Goal: Task Accomplishment & Management: Use online tool/utility

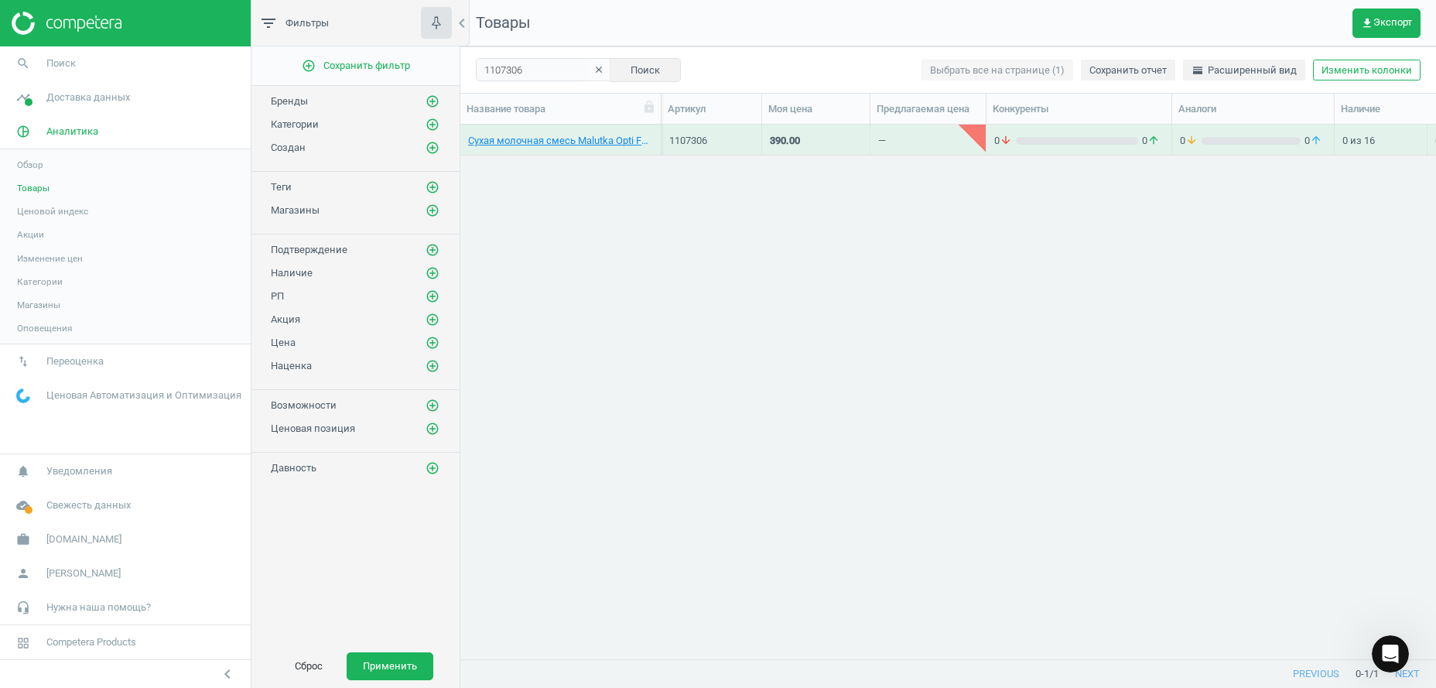
scroll to position [502, 960]
click at [594, 70] on icon "clear" at bounding box center [599, 69] width 11 height 11
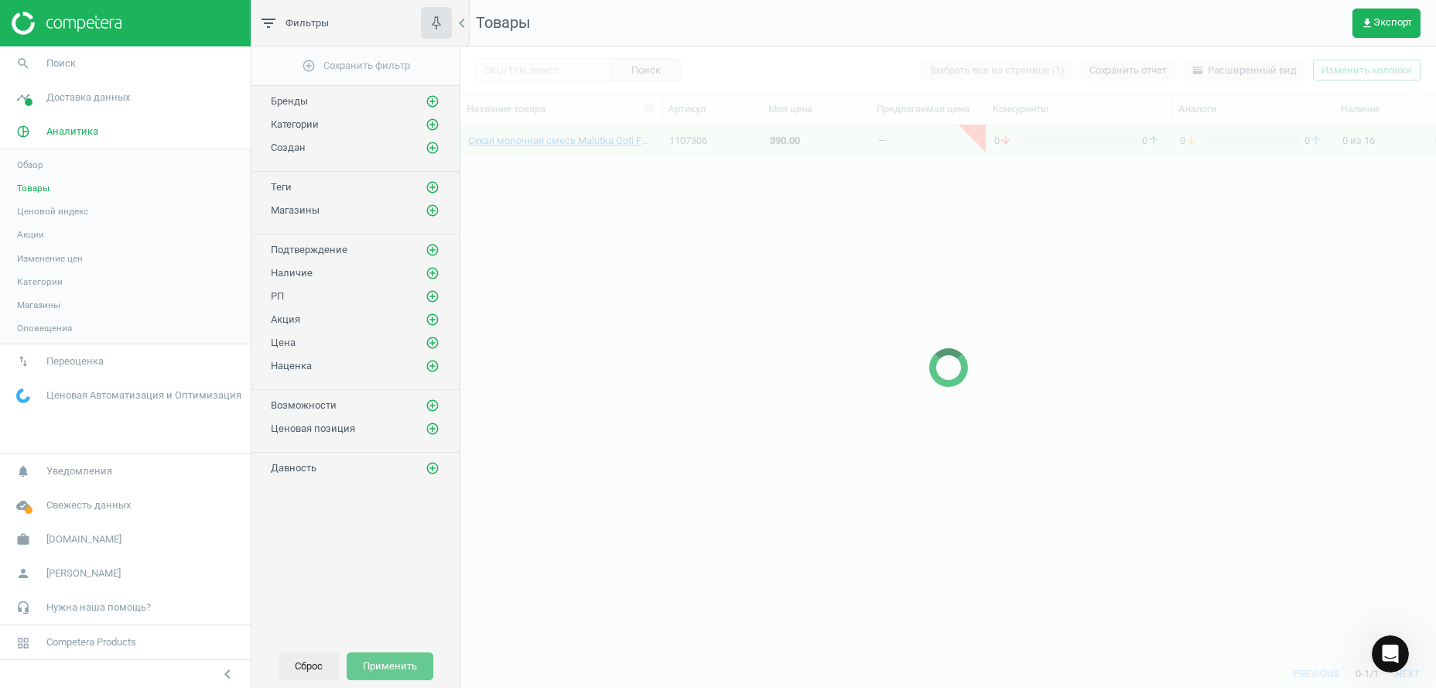
click at [310, 666] on button "Сброс" at bounding box center [309, 666] width 60 height 28
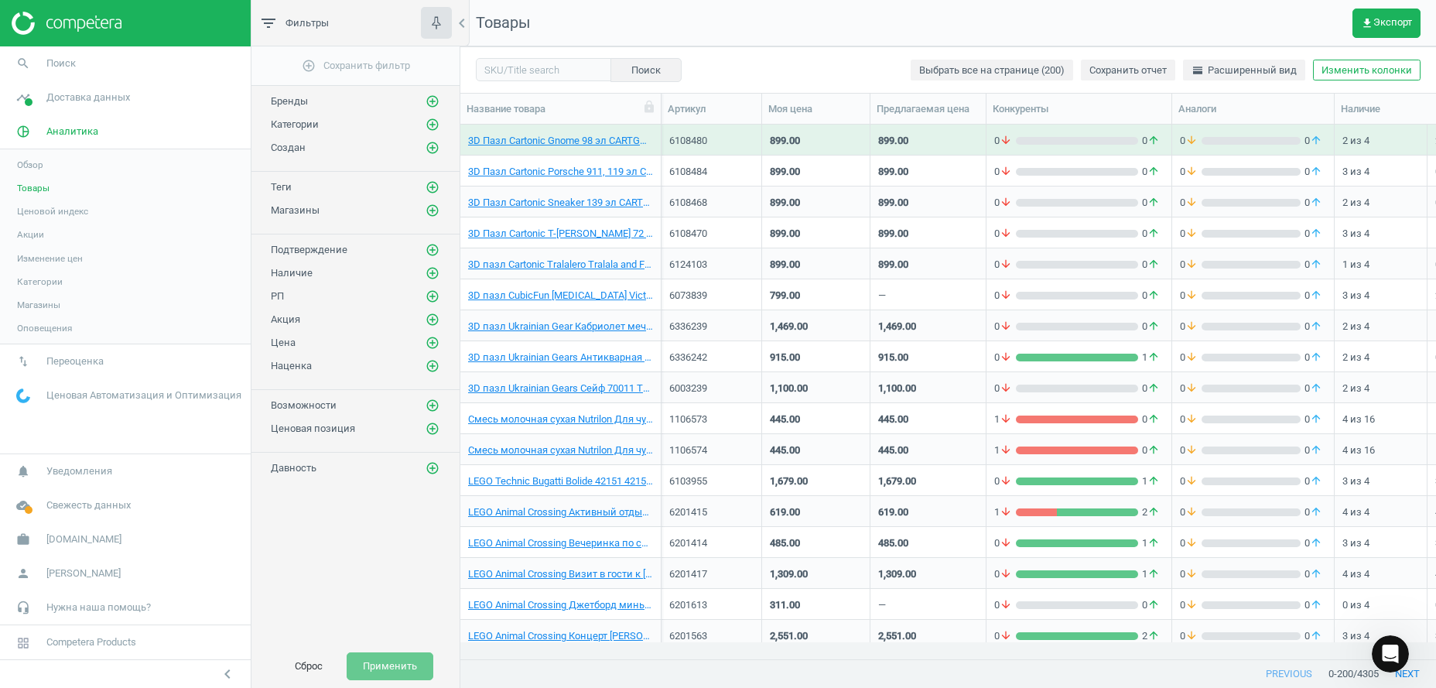
click at [308, 667] on button "Сброс" at bounding box center [309, 666] width 60 height 28
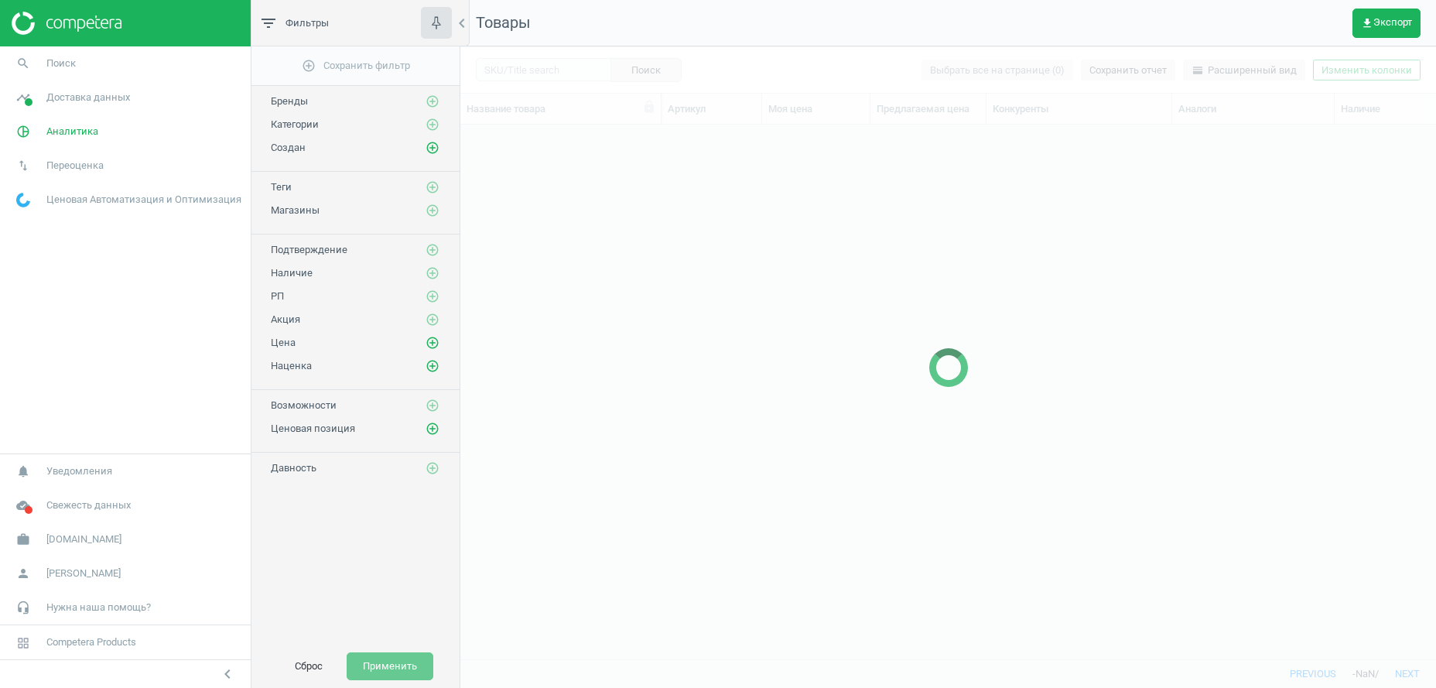
scroll to position [502, 960]
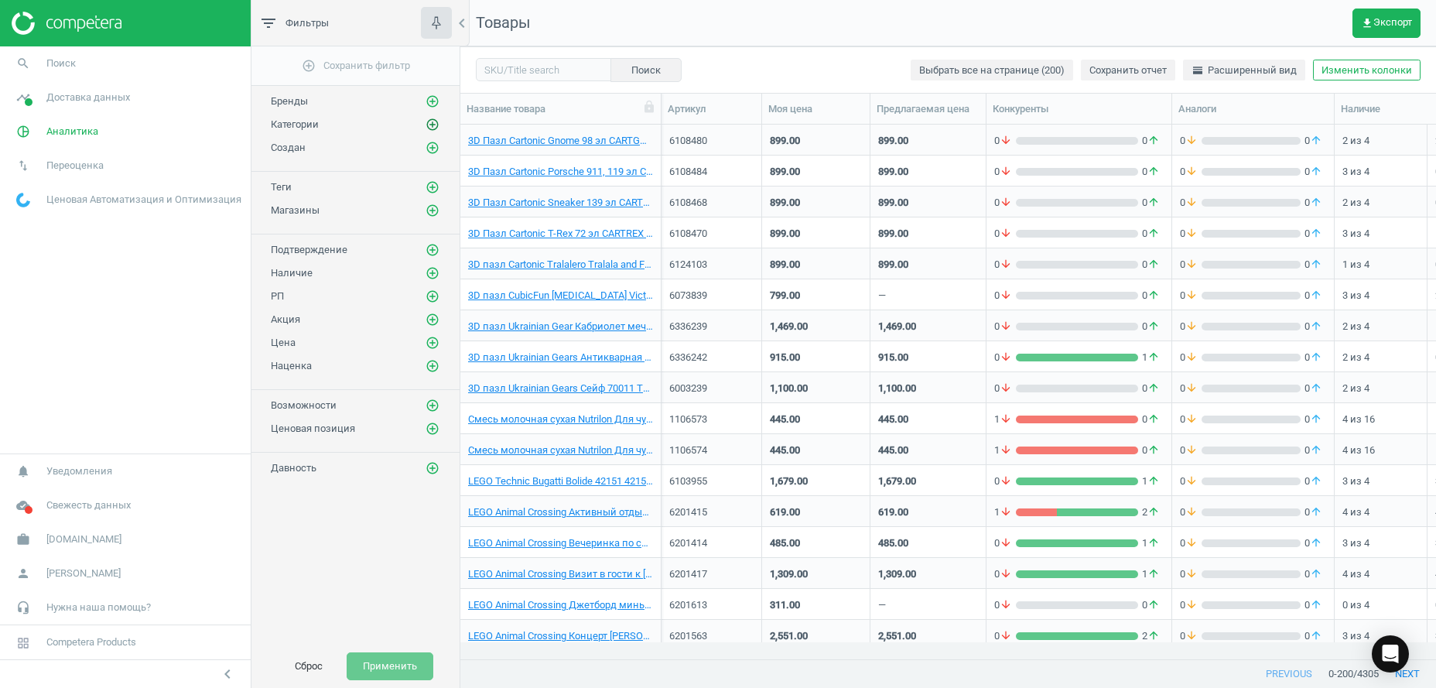
click at [432, 125] on icon "add_circle_outline" at bounding box center [433, 125] width 14 height 14
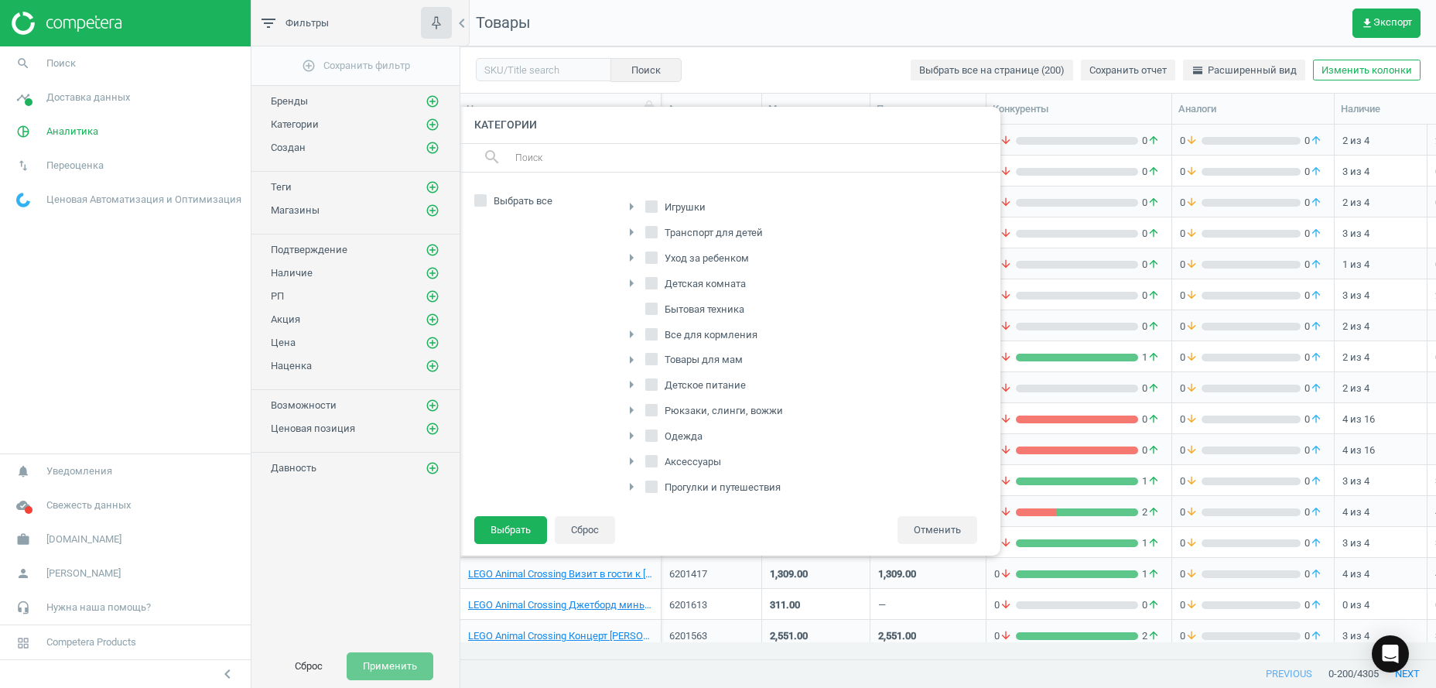
click at [656, 257] on input "Уход за ребенком" at bounding box center [652, 257] width 10 height 10
checkbox input "true"
click at [653, 305] on input "Бытовая техника" at bounding box center [652, 308] width 10 height 10
checkbox input "true"
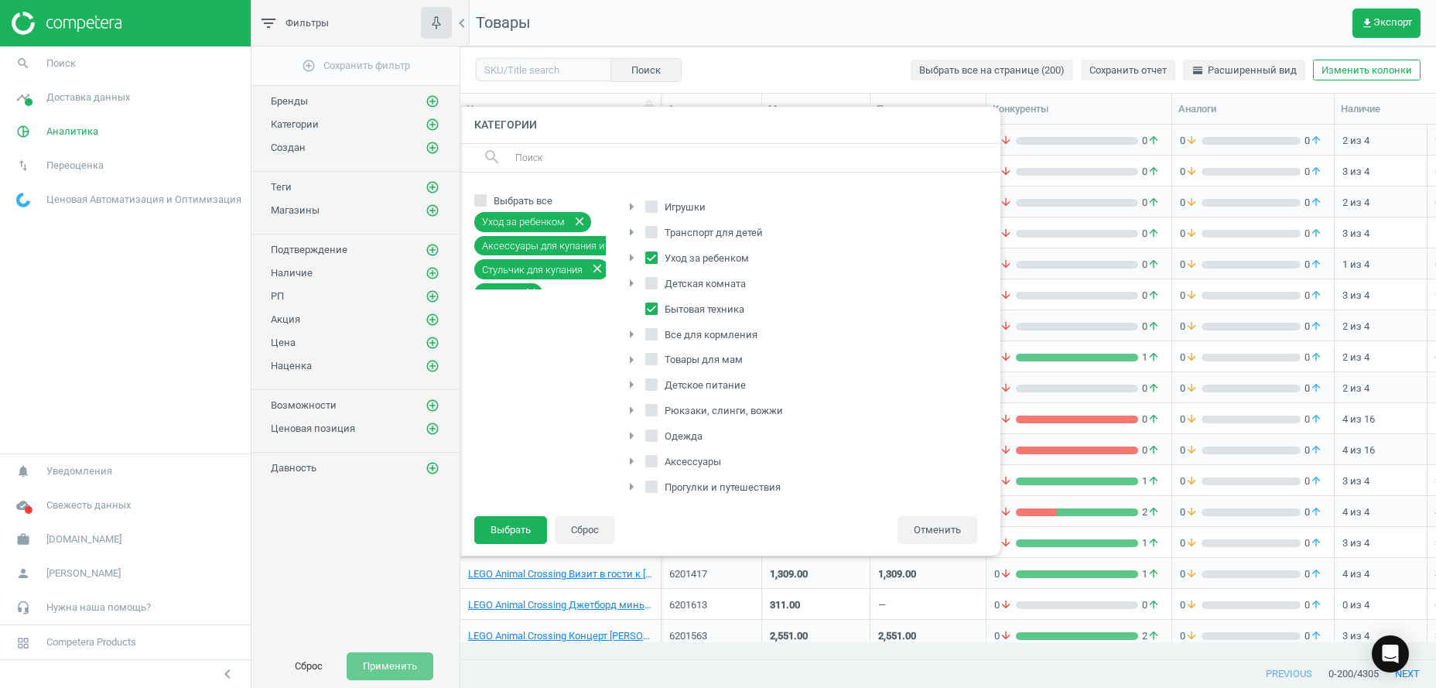
click at [631, 281] on icon "arrow_right" at bounding box center [631, 283] width 19 height 19
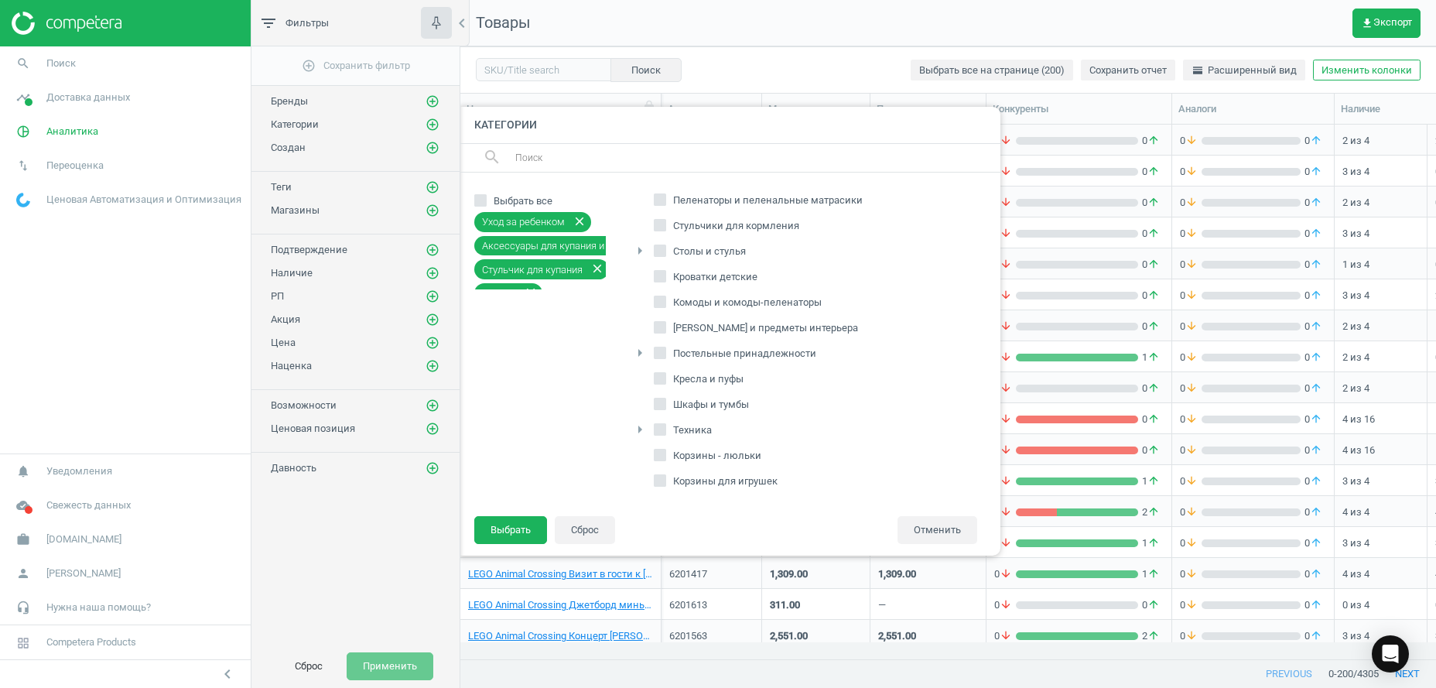
click at [661, 429] on input "Техника" at bounding box center [661, 429] width 10 height 10
checkbox input "true"
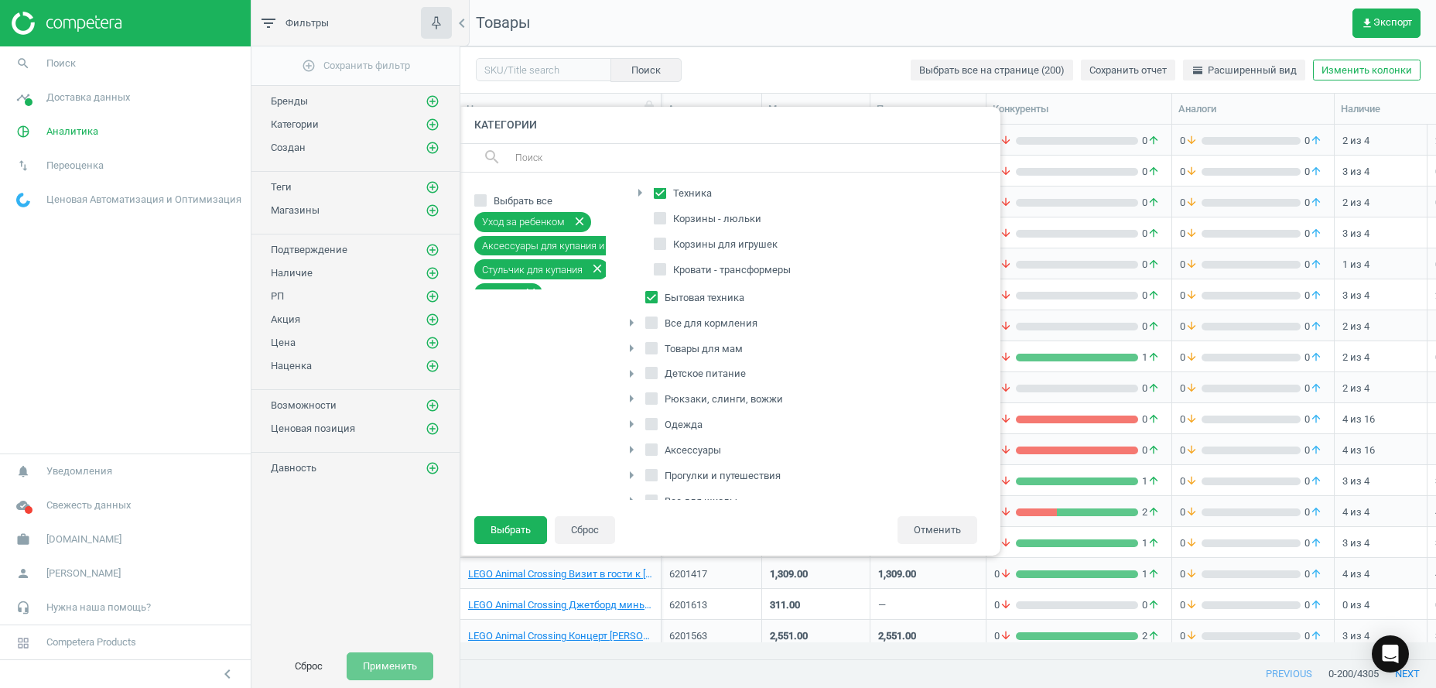
click at [654, 326] on input "Все для кормления" at bounding box center [652, 322] width 10 height 10
checkbox input "true"
click at [631, 346] on icon "arrow_right" at bounding box center [631, 348] width 19 height 19
click at [664, 368] on input "Моющие средства" at bounding box center [661, 372] width 10 height 10
checkbox input "true"
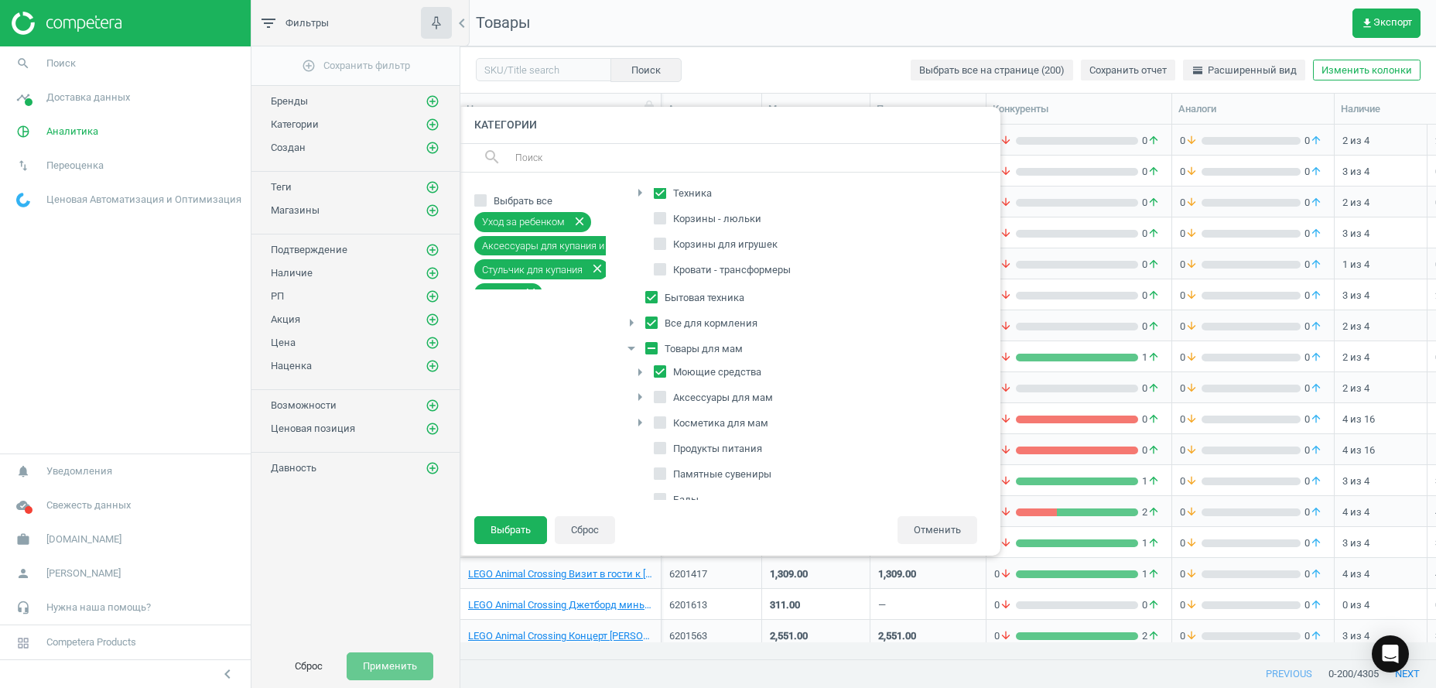
click at [673, 402] on span "Аксессуары для мам" at bounding box center [723, 398] width 106 height 14
click at [666, 402] on input "Аксессуары для мам" at bounding box center [661, 397] width 10 height 10
checkbox input "true"
click at [673, 493] on span "Бады" at bounding box center [686, 500] width 32 height 14
click at [666, 495] on input "Бады" at bounding box center [661, 500] width 10 height 10
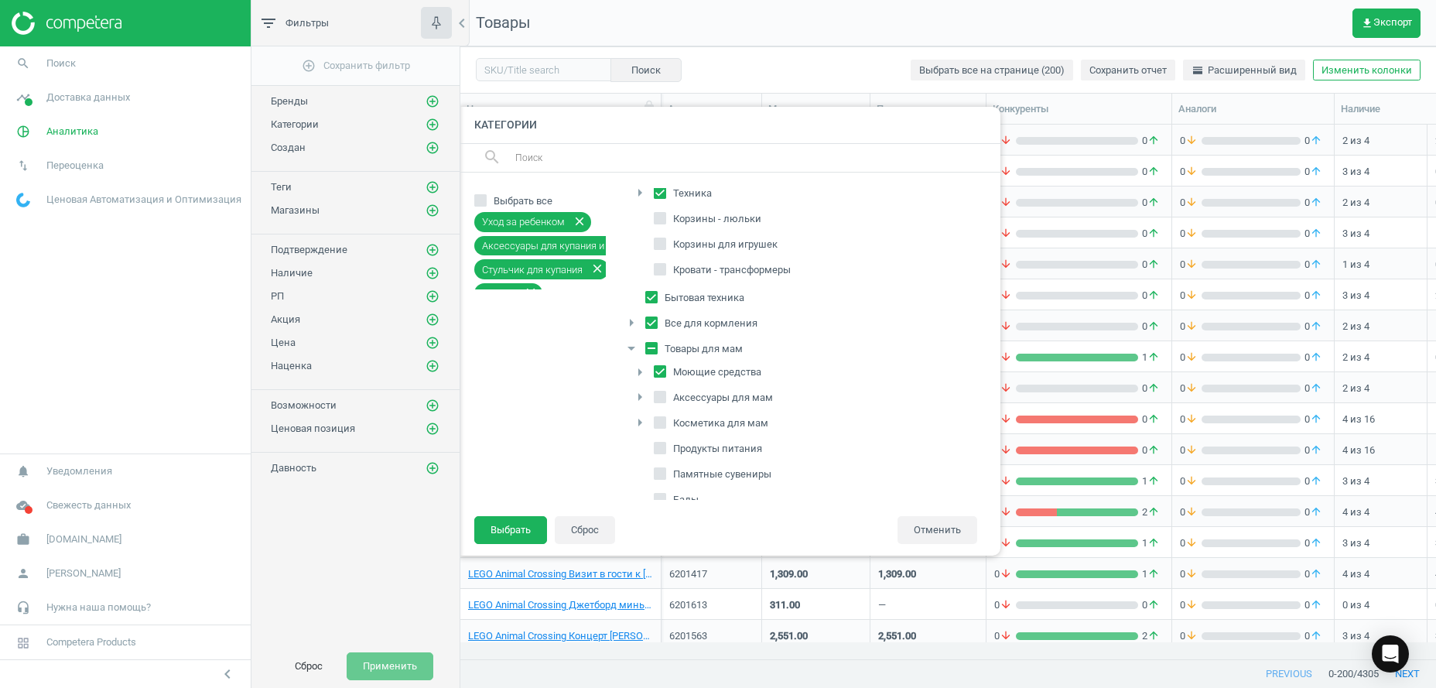
checkbox input "true"
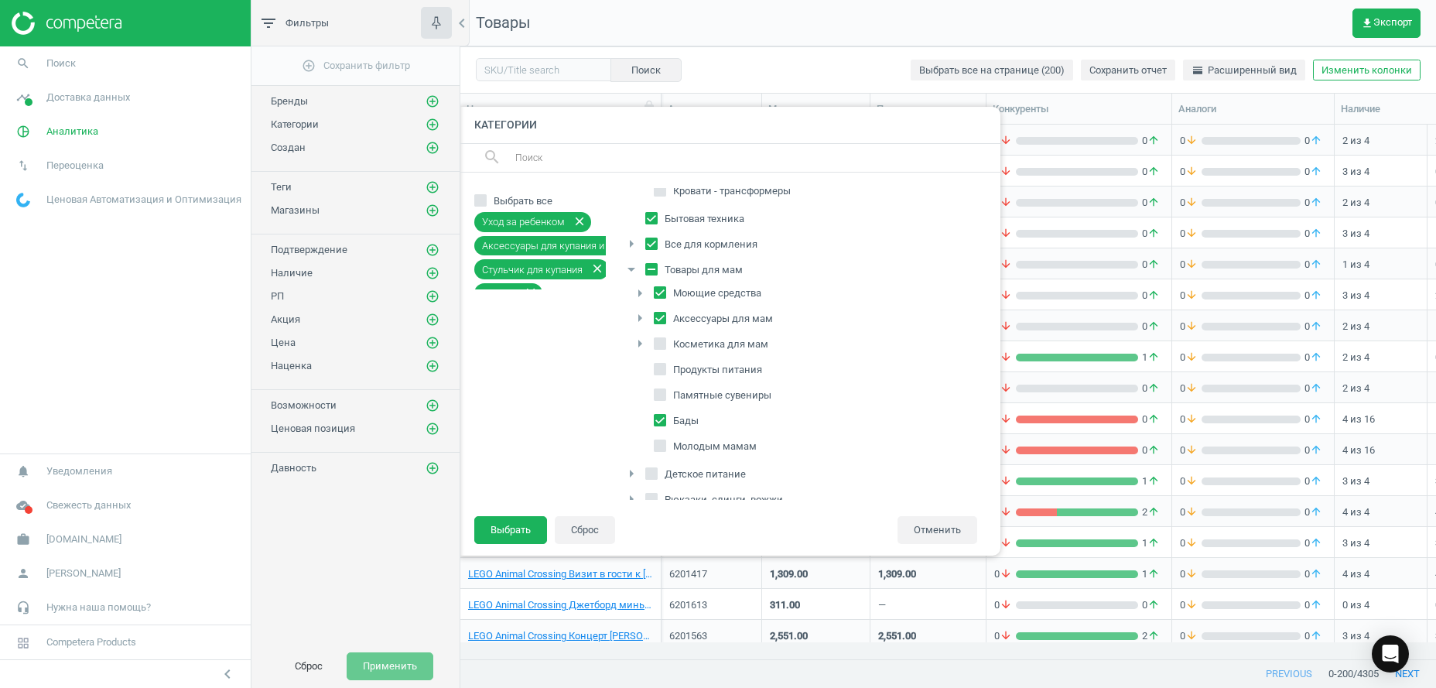
click at [665, 347] on input "Косметика для мам" at bounding box center [661, 344] width 10 height 10
checkbox input "true"
click at [666, 394] on icon at bounding box center [660, 395] width 12 height 12
click at [666, 394] on input "Памятные сувениры" at bounding box center [661, 395] width 10 height 10
checkbox input "true"
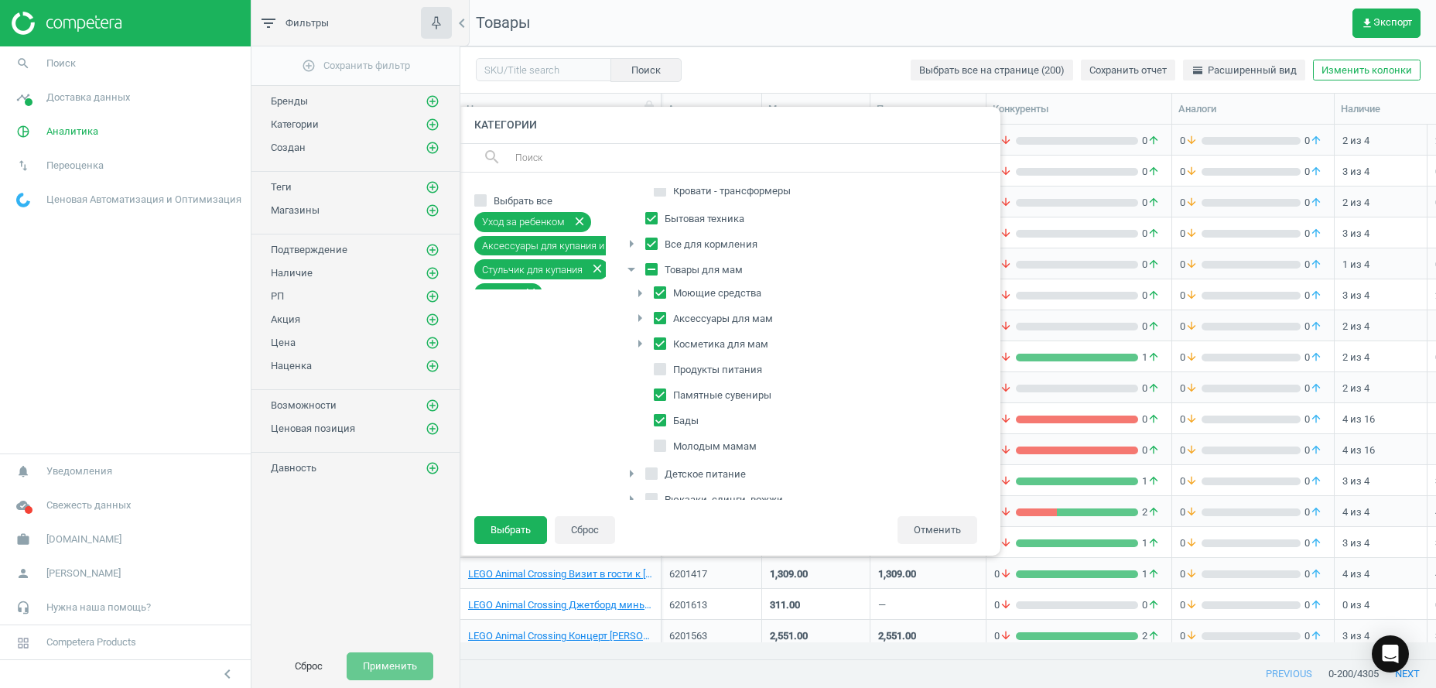
click at [661, 419] on input "Бады" at bounding box center [661, 421] width 10 height 10
checkbox input "false"
click at [656, 447] on input "Молодым мамам" at bounding box center [661, 446] width 10 height 10
checkbox input "true"
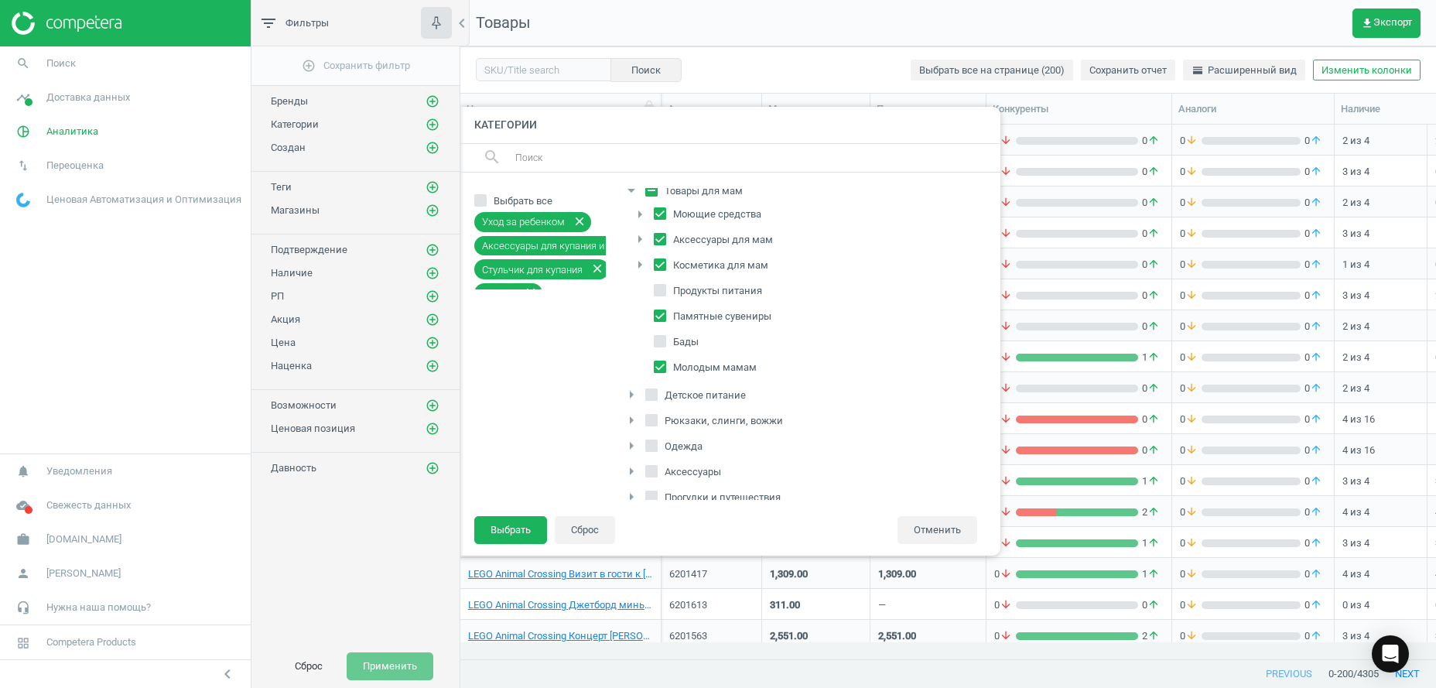
scroll to position [632, 0]
click at [632, 361] on icon "arrow_right" at bounding box center [631, 367] width 19 height 19
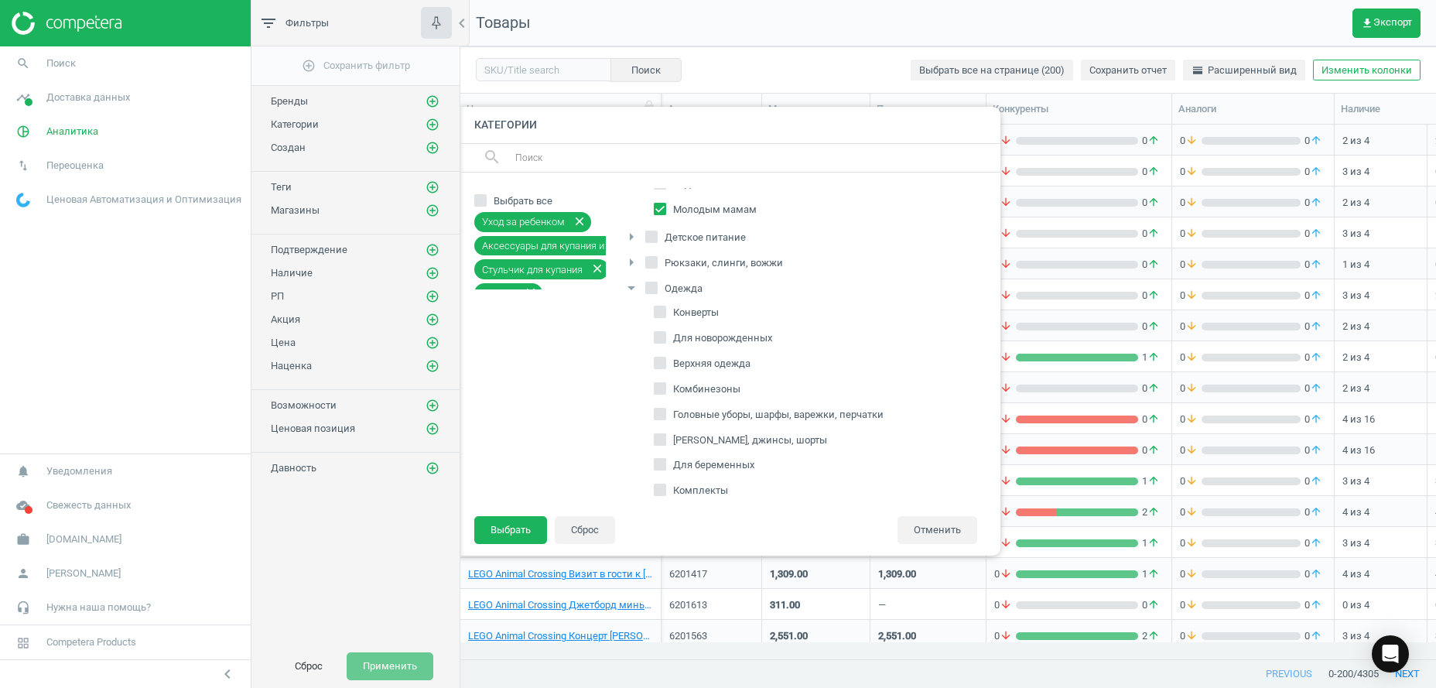
click at [700, 465] on span "Для беременных" at bounding box center [713, 465] width 87 height 14
click at [666, 465] on input "Для беременных" at bounding box center [661, 465] width 10 height 10
checkbox input "true"
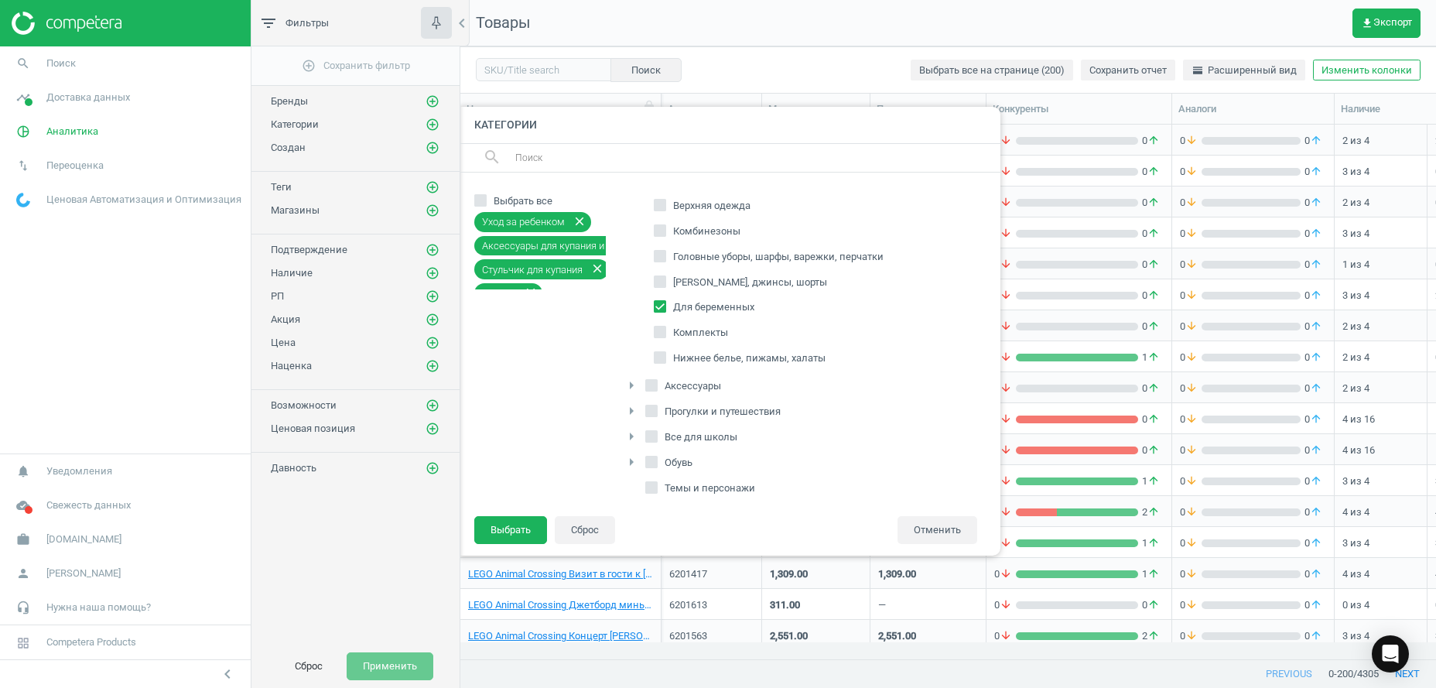
click at [635, 387] on icon "arrow_right" at bounding box center [631, 385] width 19 height 19
click at [627, 385] on icon "arrow_drop_down" at bounding box center [631, 385] width 19 height 19
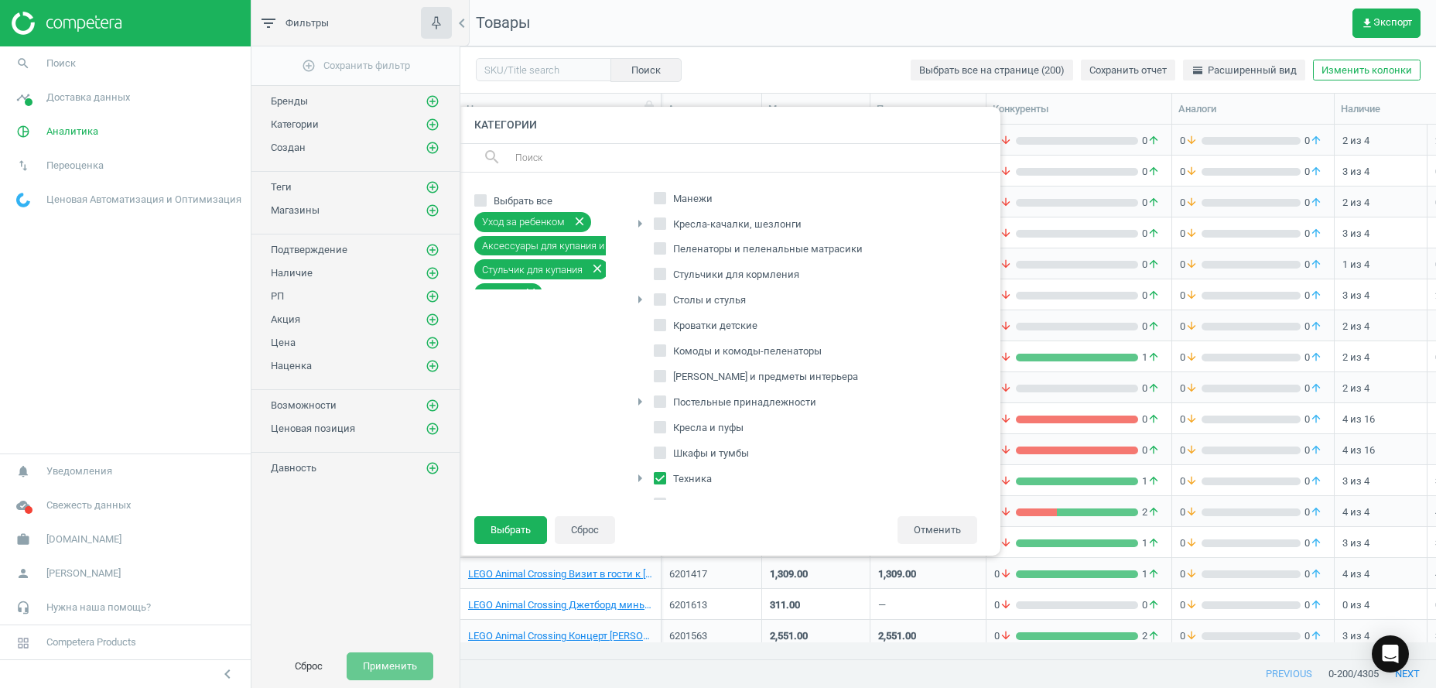
scroll to position [0, 0]
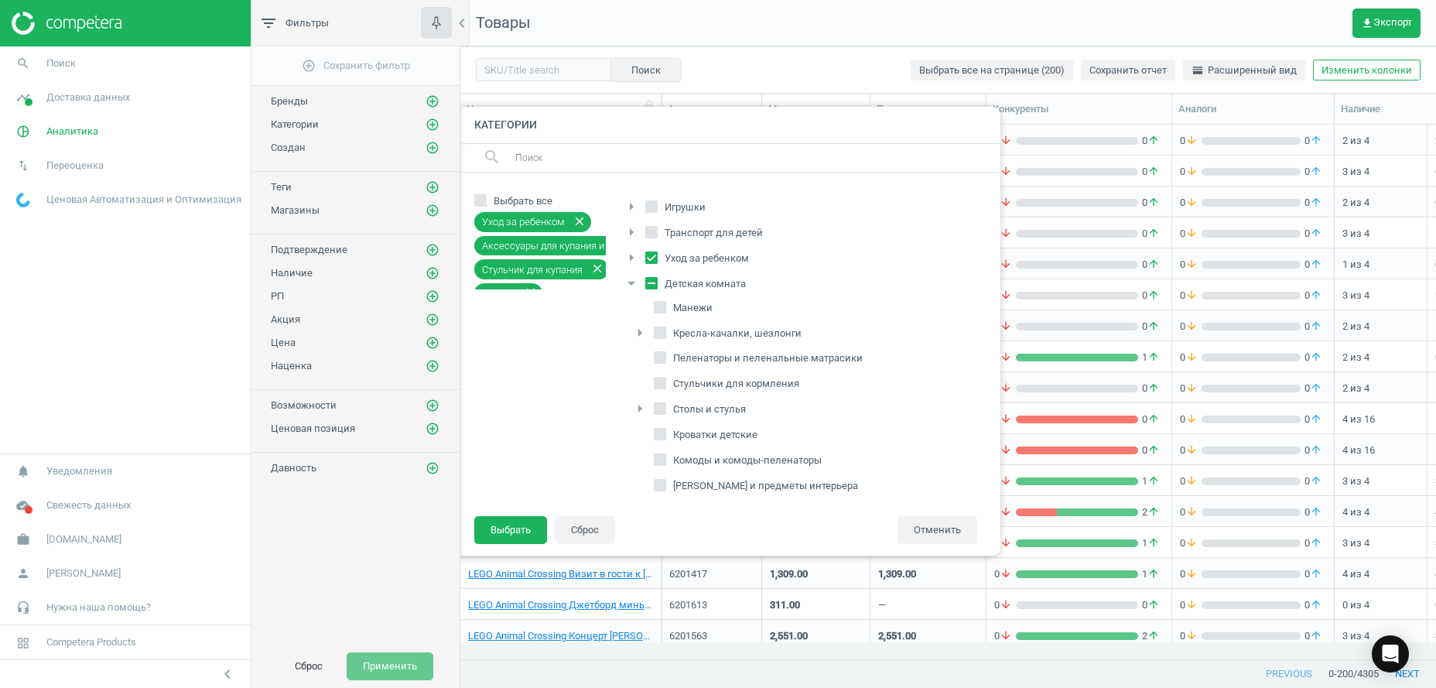
click at [628, 200] on icon "arrow_right" at bounding box center [631, 206] width 19 height 19
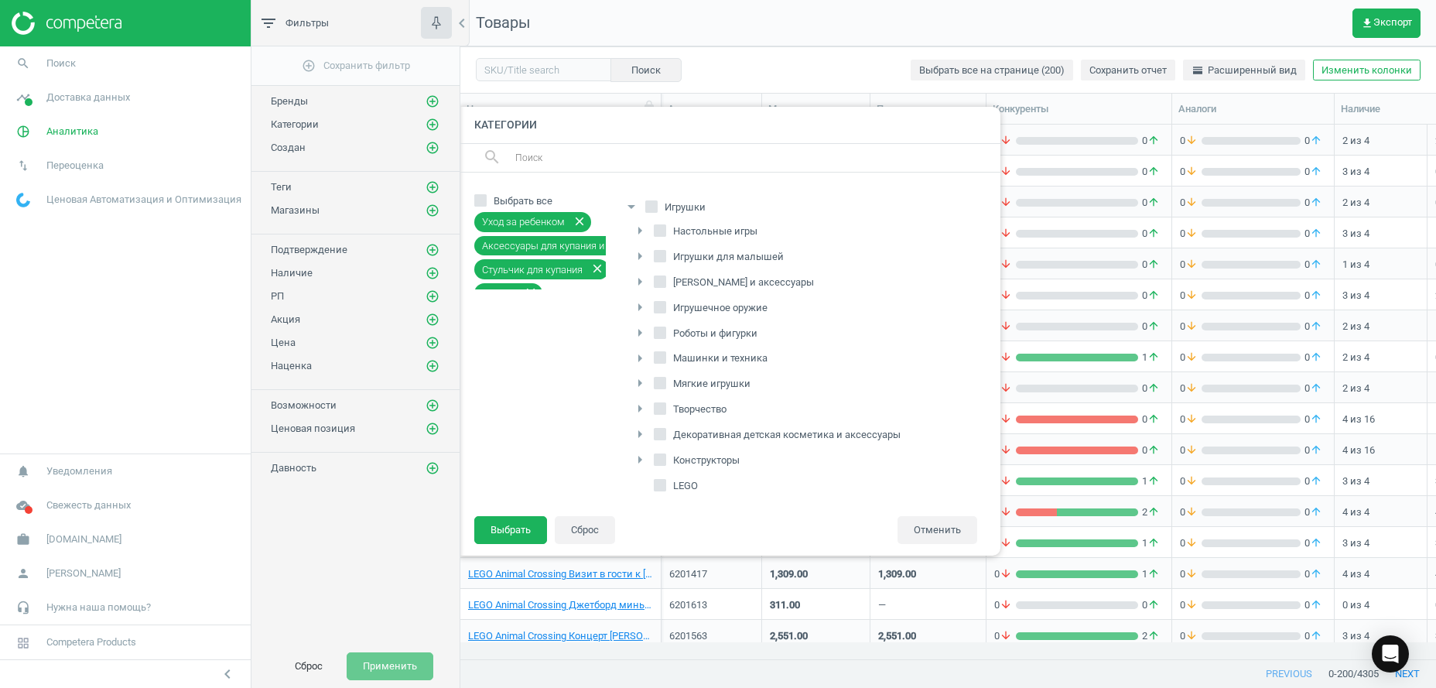
click at [637, 427] on icon "arrow_right" at bounding box center [640, 434] width 19 height 19
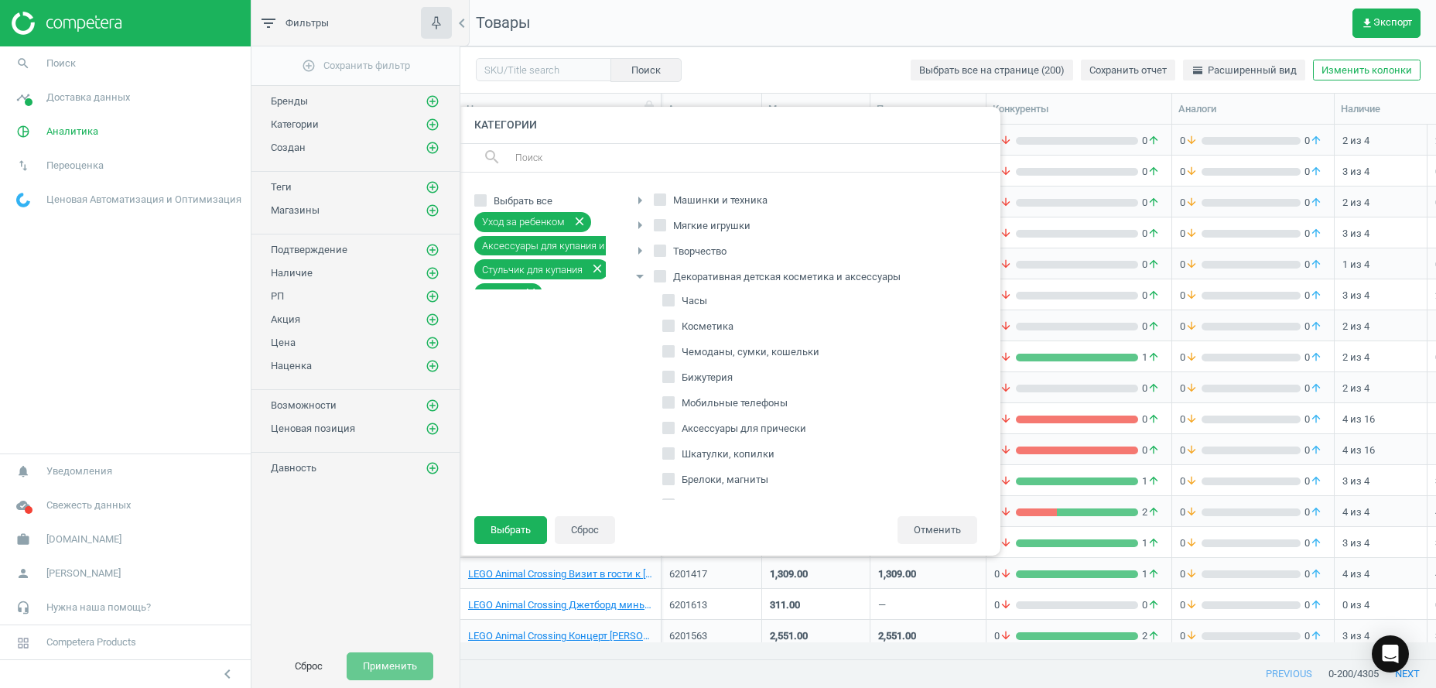
click at [676, 324] on label "Косметика" at bounding box center [700, 327] width 74 height 22
click at [674, 324] on input "Косметика" at bounding box center [669, 326] width 10 height 10
checkbox input "true"
click at [524, 532] on button "Выбрать" at bounding box center [510, 530] width 73 height 28
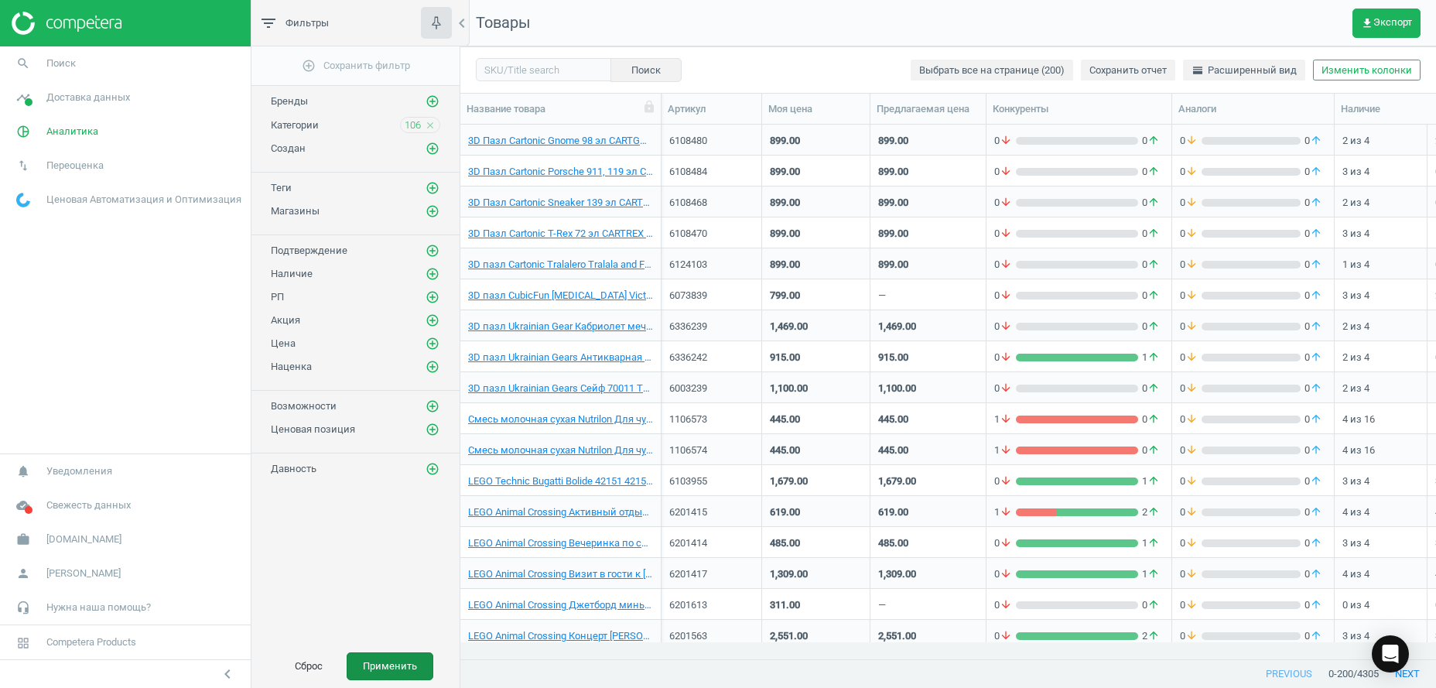
click at [370, 669] on button "Применить" at bounding box center [390, 666] width 87 height 28
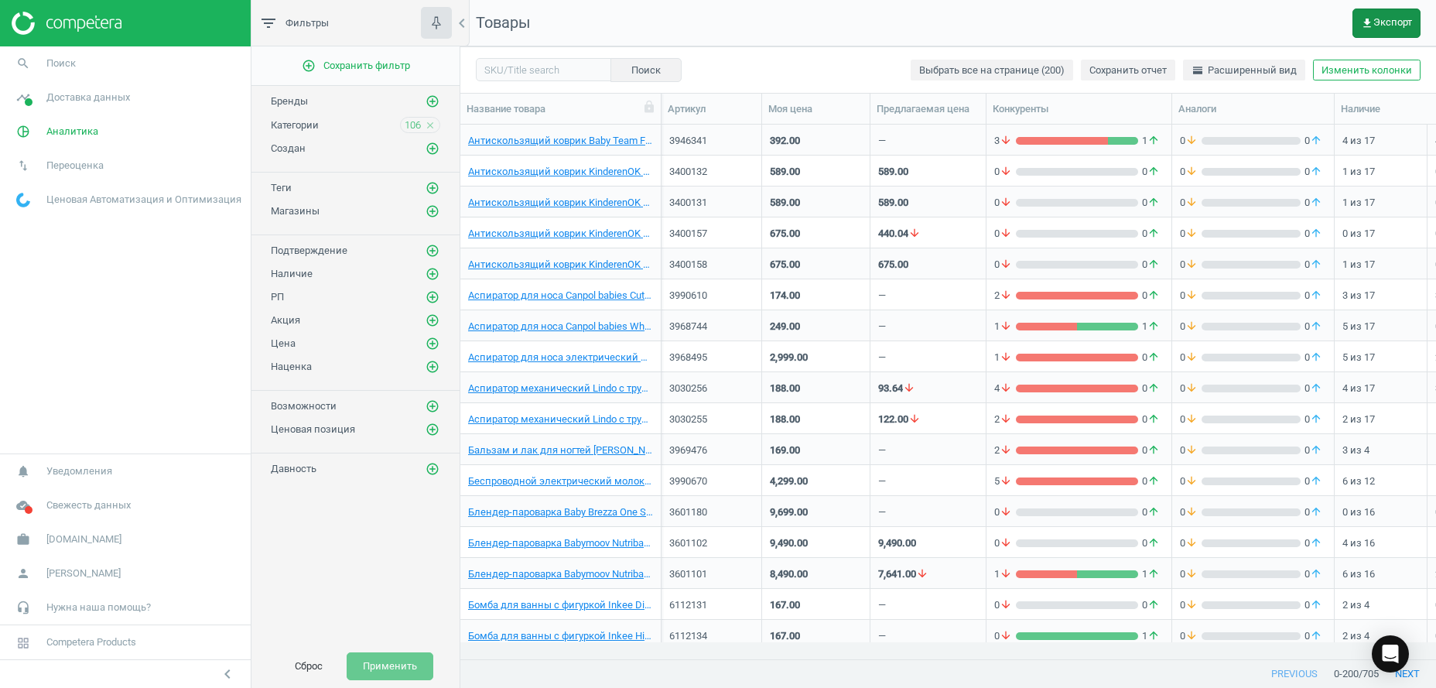
click at [1388, 21] on span "get_app Экспорт" at bounding box center [1386, 23] width 51 height 12
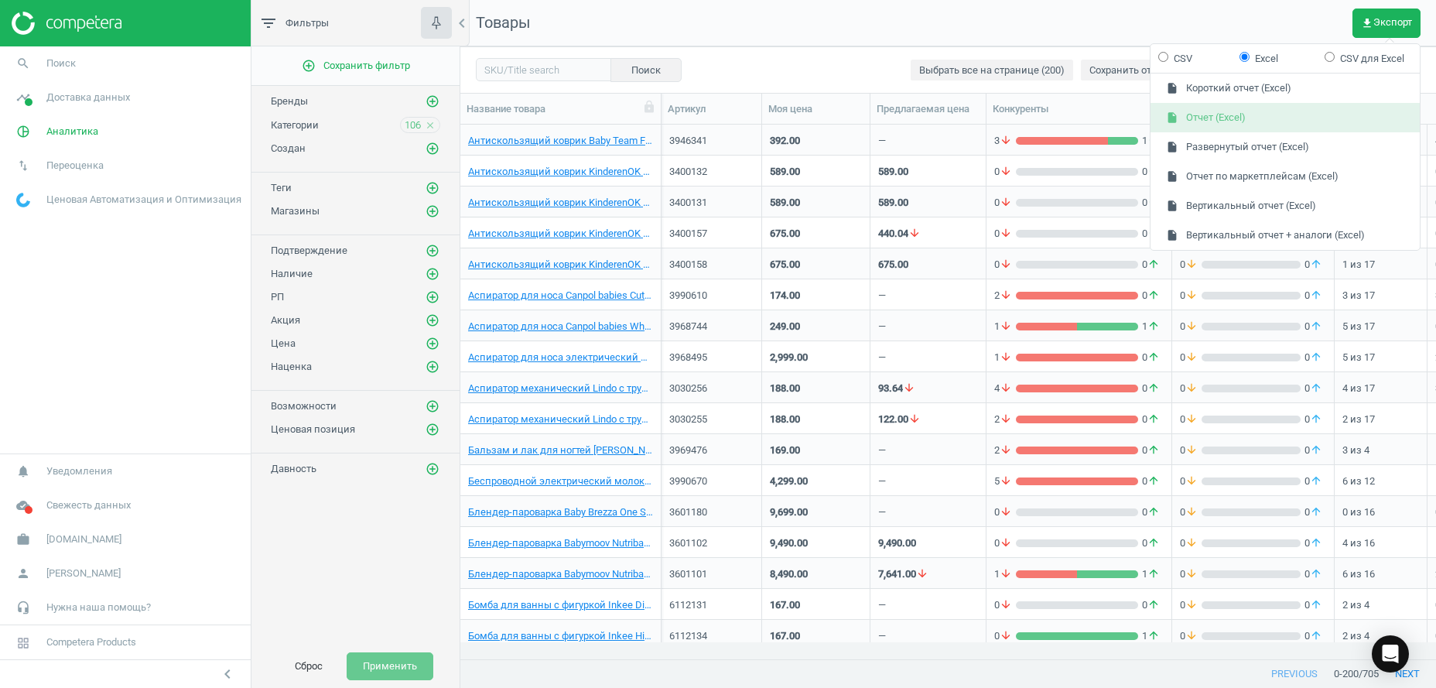
click at [1273, 120] on button "insert_drive_file Отчет (Excel)" at bounding box center [1285, 117] width 269 height 29
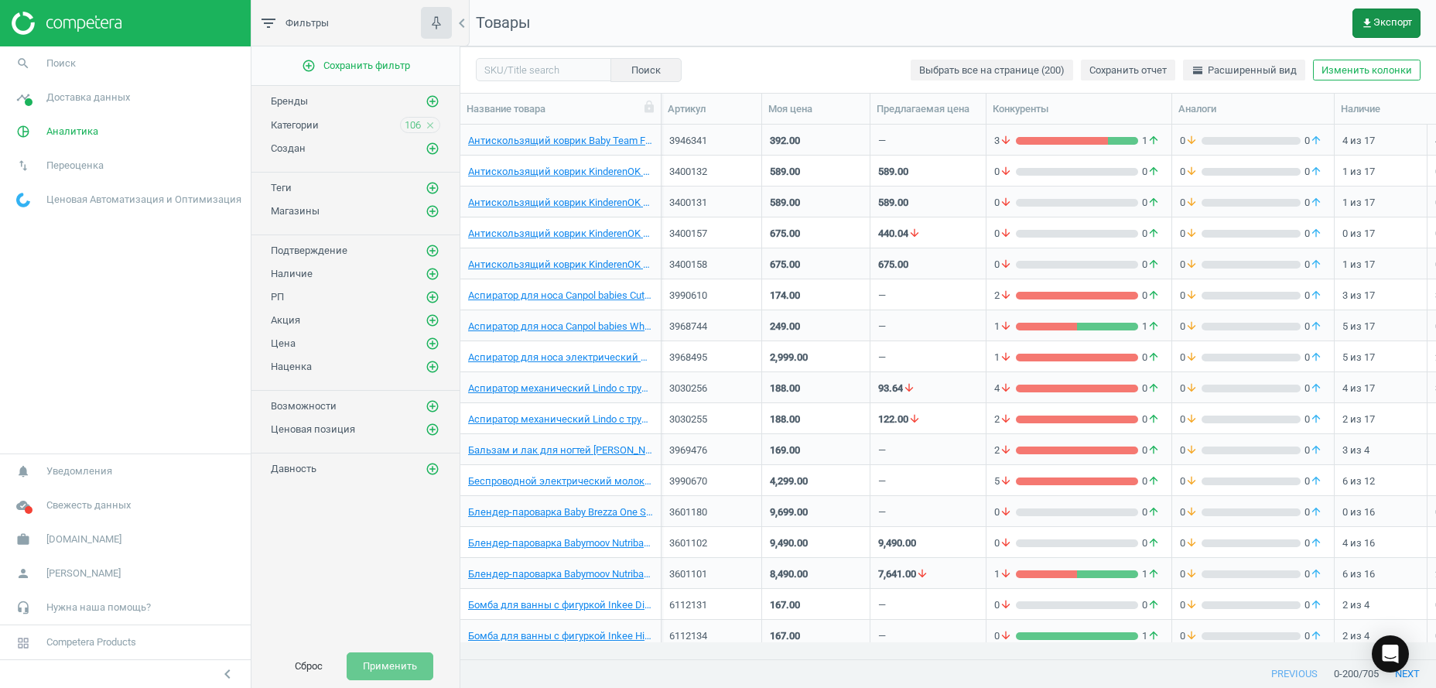
click at [1386, 29] on span "get_app Экспорт" at bounding box center [1386, 23] width 51 height 12
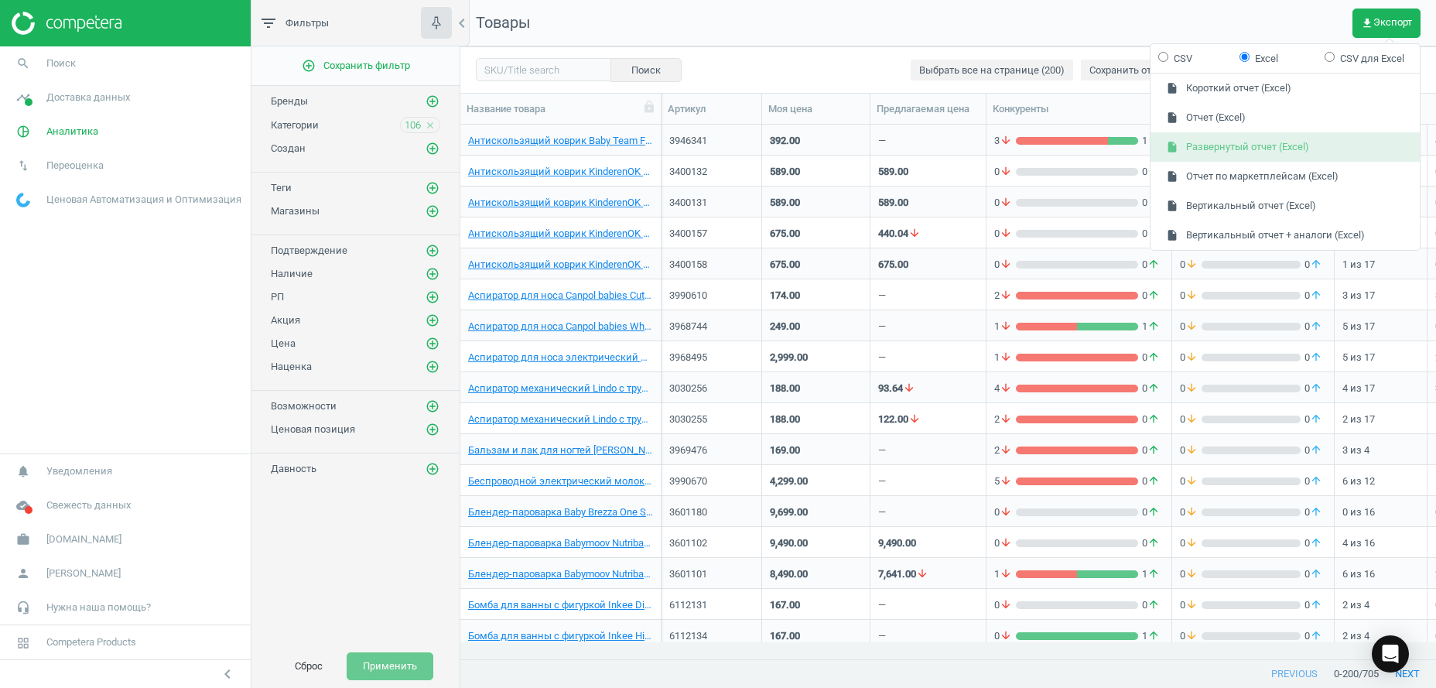
click at [1243, 146] on button "insert_drive_file Развернутый отчет (Excel)" at bounding box center [1285, 146] width 269 height 29
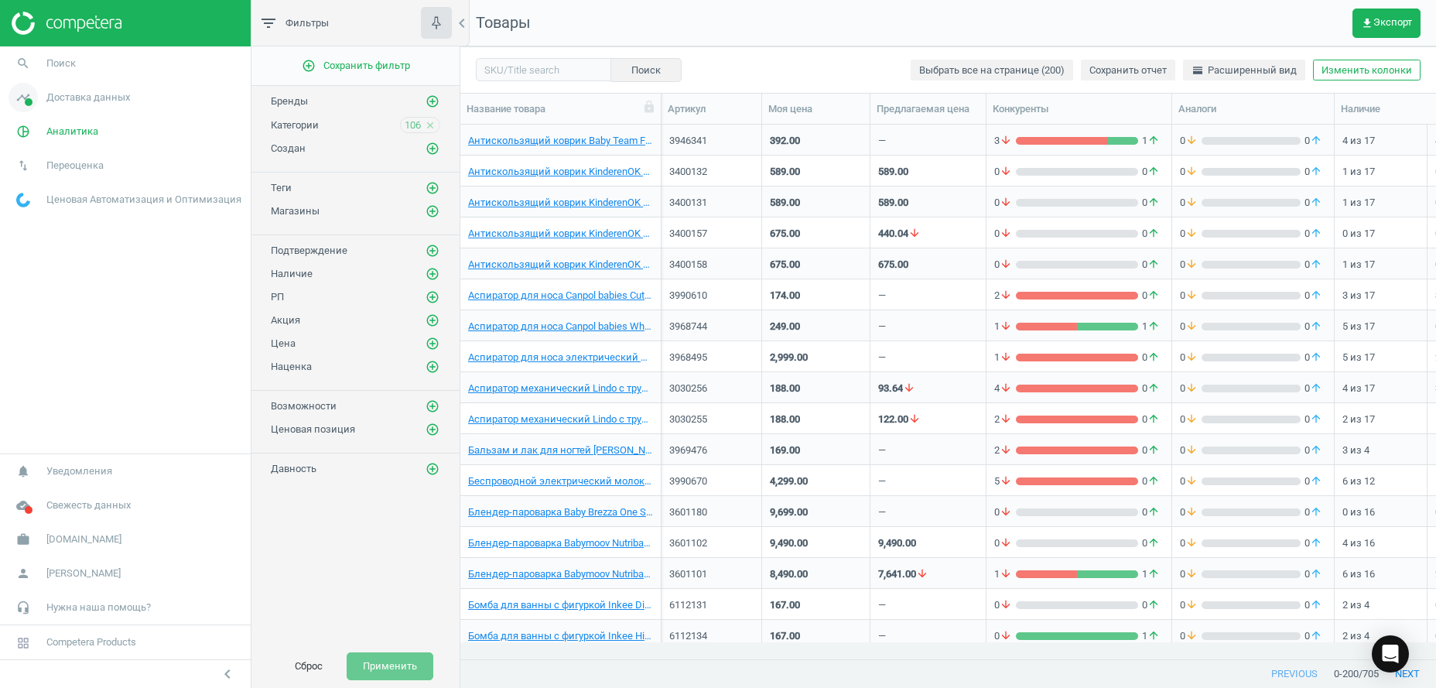
click at [87, 93] on span "Доставка данных" at bounding box center [88, 98] width 84 height 14
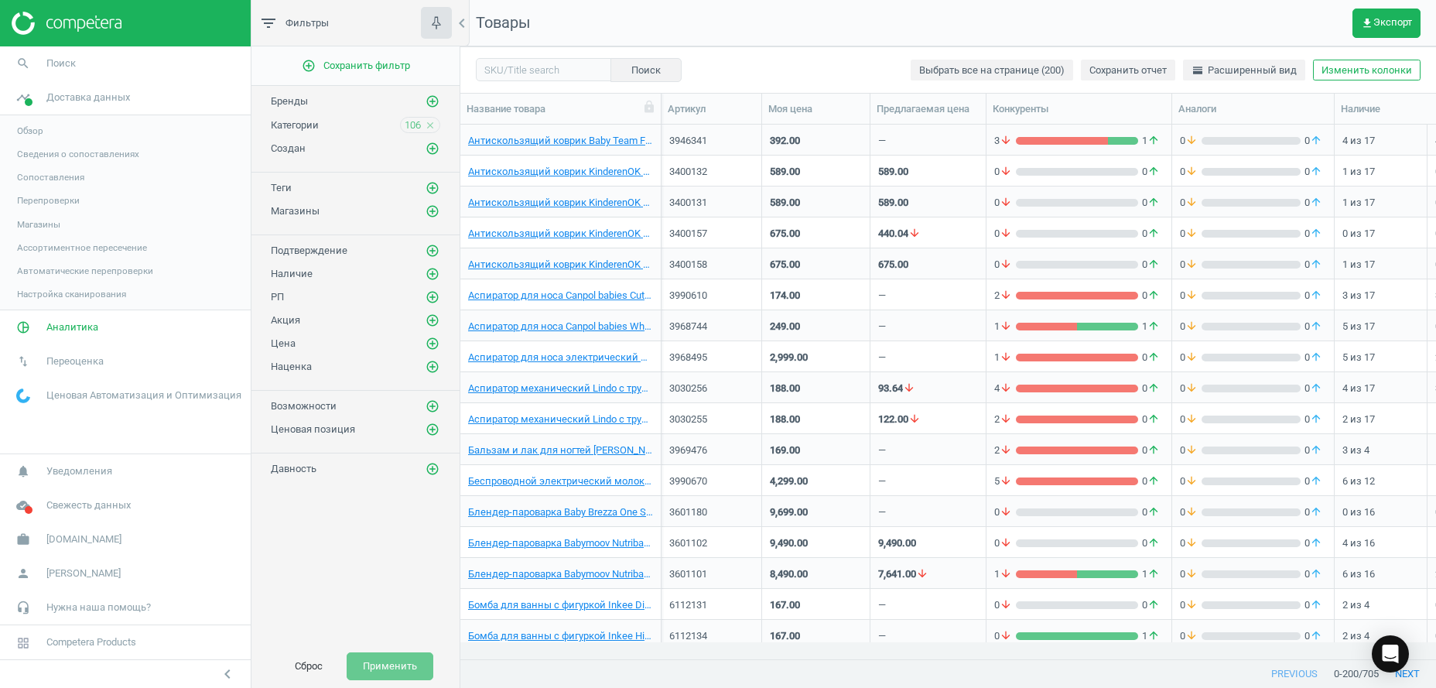
click at [39, 218] on span "Магазины" at bounding box center [38, 224] width 43 height 12
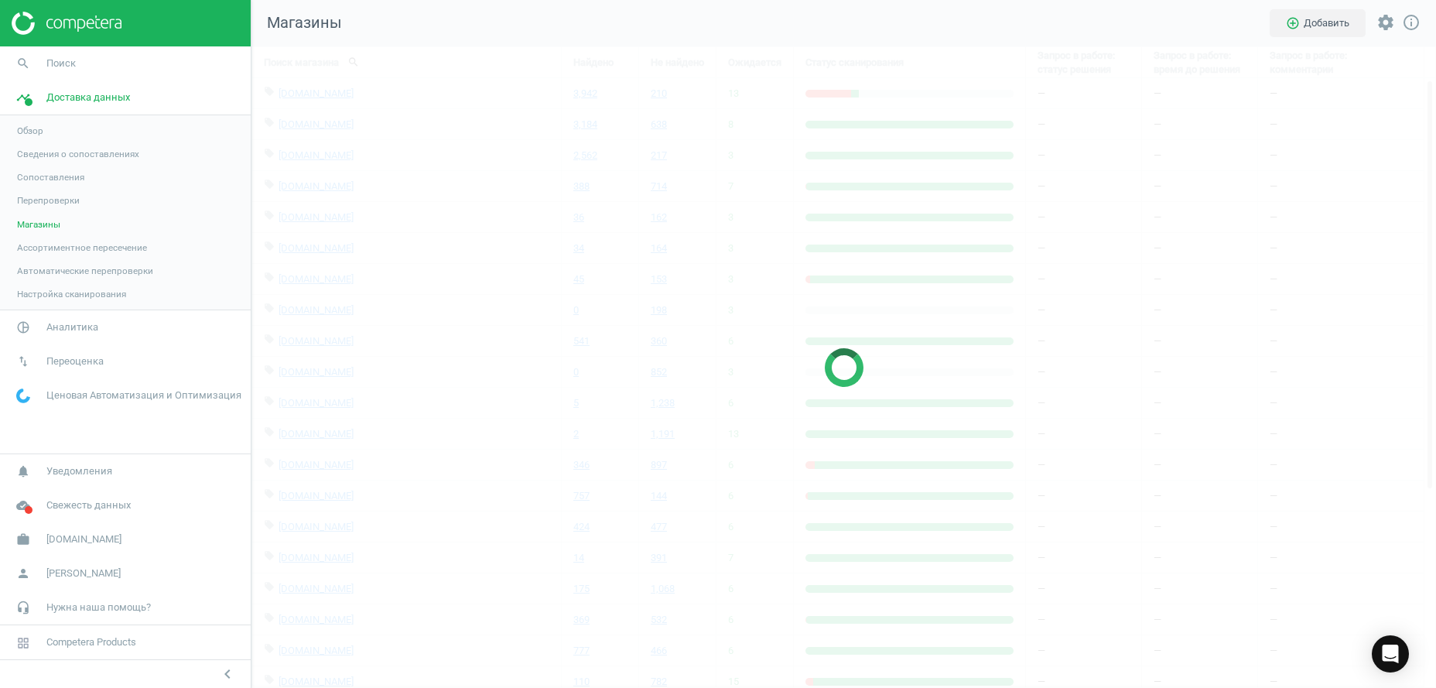
scroll to position [659, 1202]
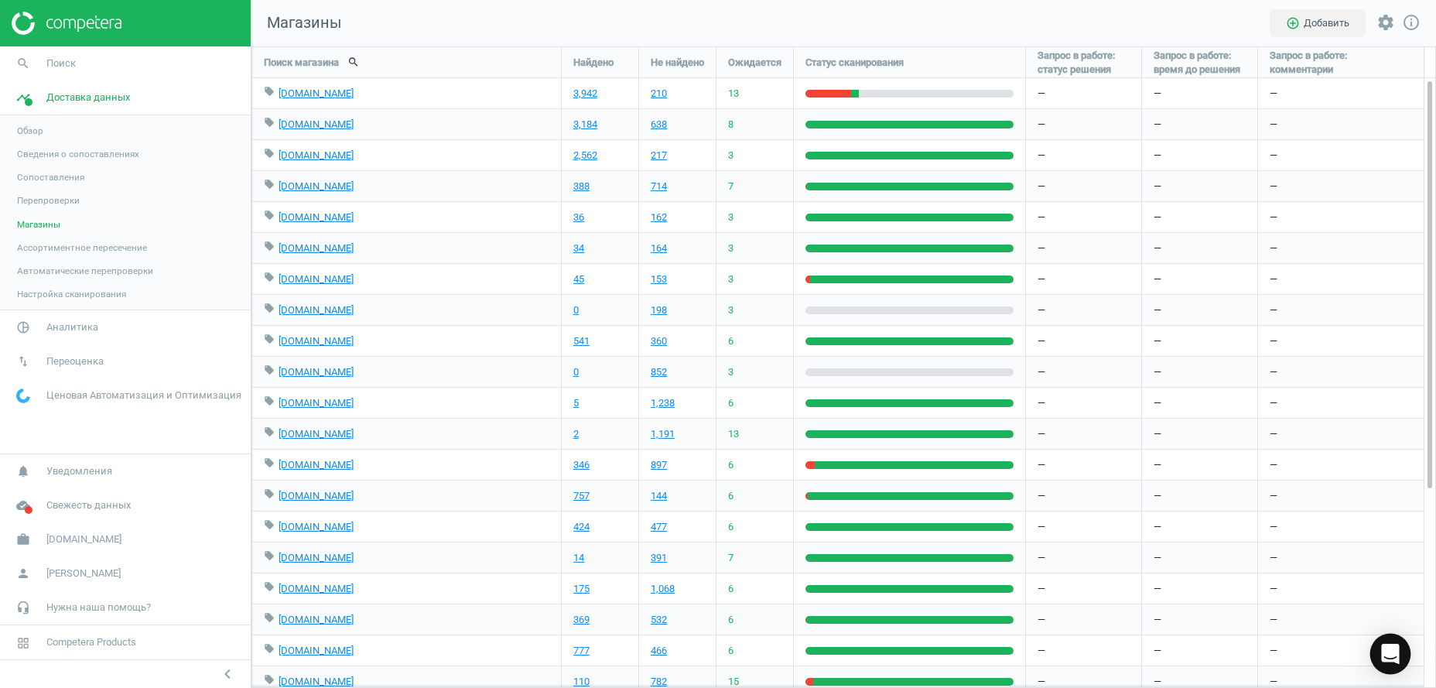
click at [1399, 658] on icon "Open Intercom Messenger" at bounding box center [1391, 654] width 18 height 20
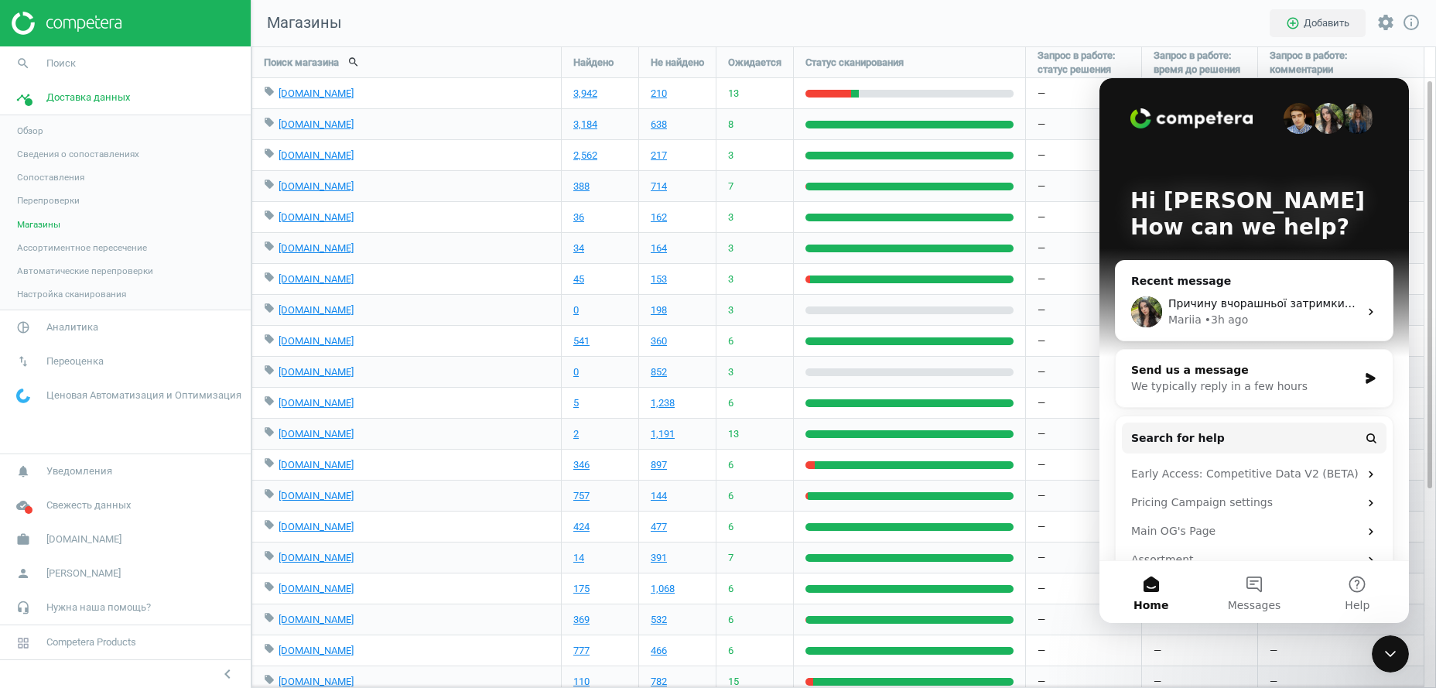
scroll to position [0, 0]
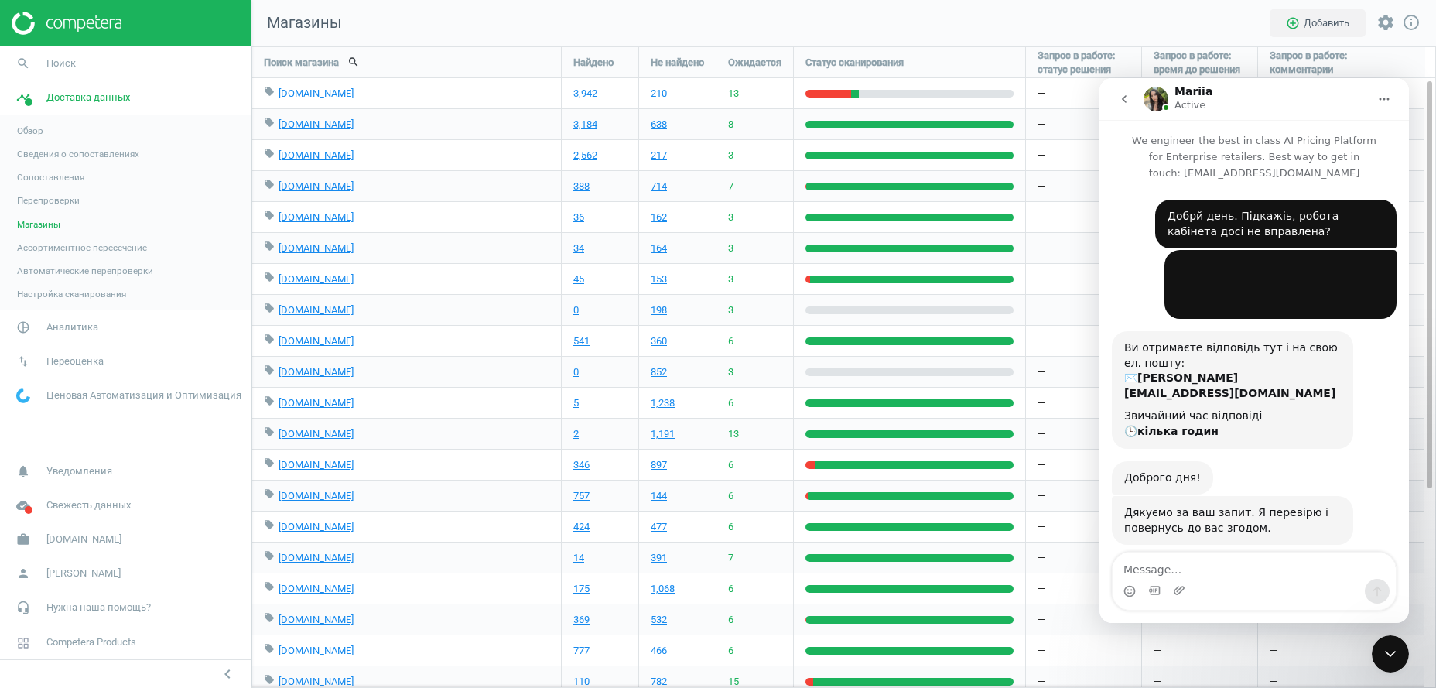
scroll to position [304, 0]
